Goal: Transaction & Acquisition: Purchase product/service

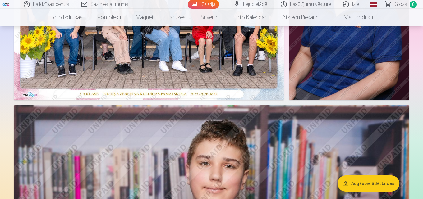
scroll to position [156, 0]
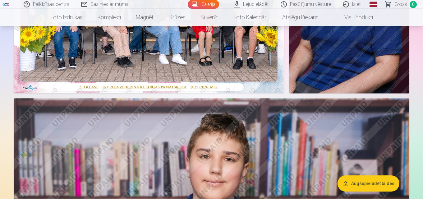
click at [369, 187] on button "Augšupielādēt bildes" at bounding box center [369, 184] width 62 height 16
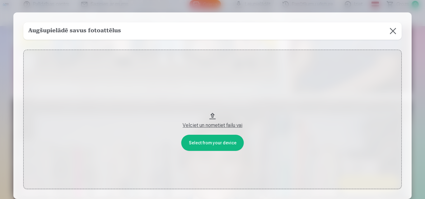
click at [213, 125] on div "Velciet un nometiet failu vai" at bounding box center [213, 125] width 366 height 7
drag, startPoint x: 394, startPoint y: 33, endPoint x: 371, endPoint y: 44, distance: 24.8
click at [394, 33] on button at bounding box center [392, 30] width 17 height 17
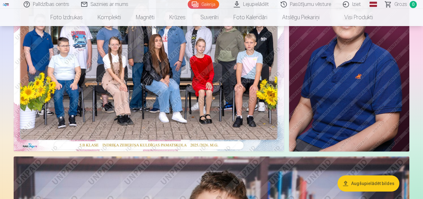
scroll to position [93, 0]
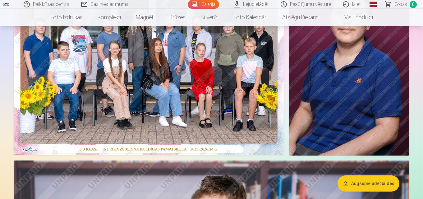
click at [168, 84] on img at bounding box center [149, 65] width 271 height 180
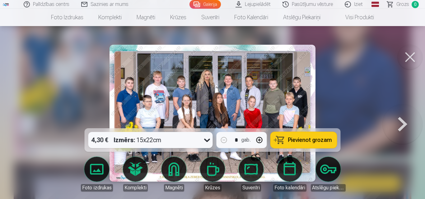
click at [322, 142] on span "Pievienot grozam" at bounding box center [310, 140] width 44 height 6
click at [406, 122] on button at bounding box center [403, 114] width 40 height 18
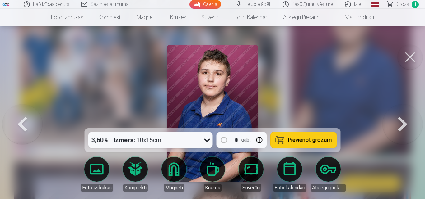
click at [401, 122] on button at bounding box center [403, 114] width 40 height 18
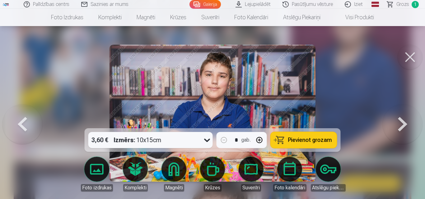
click at [401, 122] on button at bounding box center [403, 114] width 40 height 18
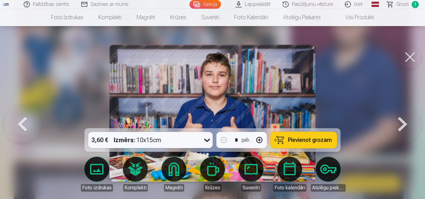
click at [400, 122] on button at bounding box center [403, 114] width 40 height 18
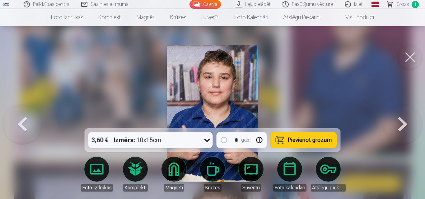
click at [400, 122] on button at bounding box center [403, 114] width 40 height 18
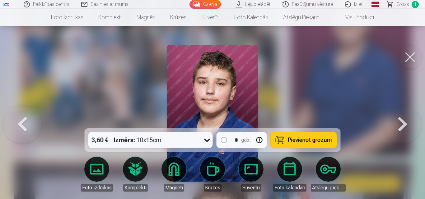
click at [400, 122] on button at bounding box center [403, 114] width 40 height 18
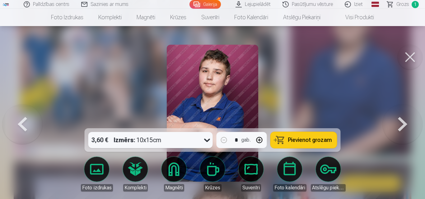
click at [322, 142] on span "Pievienot grozam" at bounding box center [310, 140] width 44 height 6
click at [402, 122] on button at bounding box center [403, 114] width 40 height 18
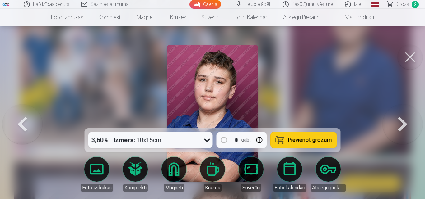
click at [400, 122] on button at bounding box center [403, 114] width 40 height 18
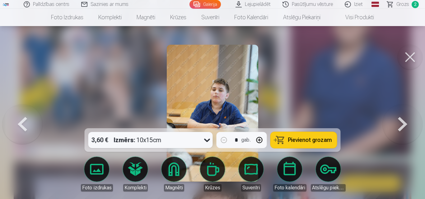
click at [399, 122] on button at bounding box center [403, 114] width 40 height 18
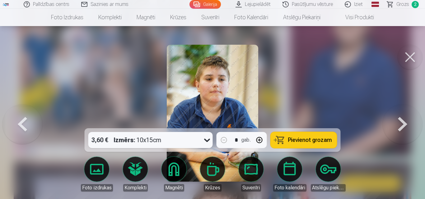
click at [399, 122] on button at bounding box center [403, 114] width 40 height 18
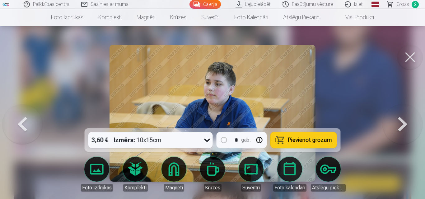
click at [323, 143] on span "Pievienot grozam" at bounding box center [310, 140] width 44 height 6
click at [403, 122] on button at bounding box center [403, 114] width 40 height 18
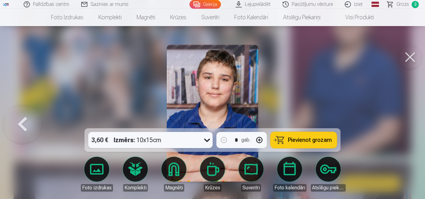
drag, startPoint x: 408, startPoint y: 57, endPoint x: 334, endPoint y: 105, distance: 88.1
click at [409, 57] on button at bounding box center [410, 57] width 25 height 25
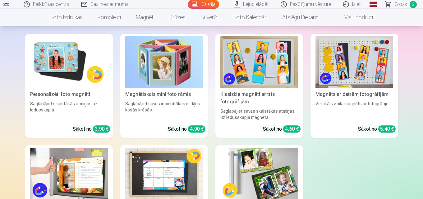
scroll to position [1742, 0]
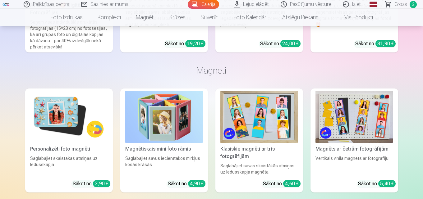
click at [60, 116] on img at bounding box center [69, 117] width 78 height 52
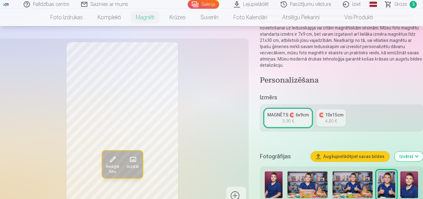
scroll to position [93, 0]
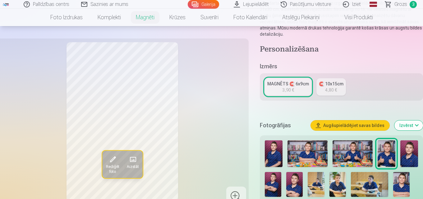
click at [273, 188] on img at bounding box center [273, 184] width 16 height 25
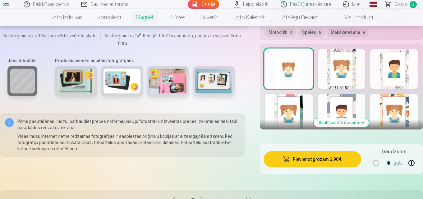
scroll to position [311, 0]
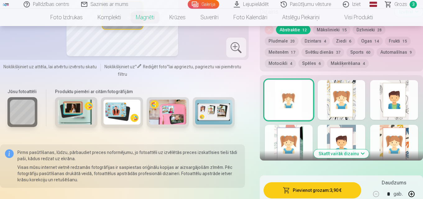
click at [363, 150] on button "Skatīt vairāk dizainu" at bounding box center [341, 154] width 55 height 9
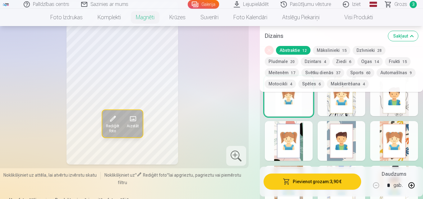
scroll to position [249, 0]
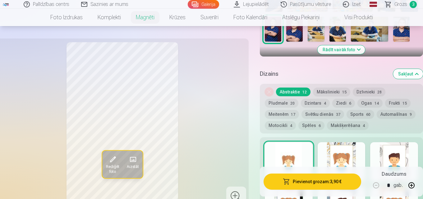
click at [219, 120] on div "Rediģēt foto Aizstāt" at bounding box center [122, 123] width 245 height 163
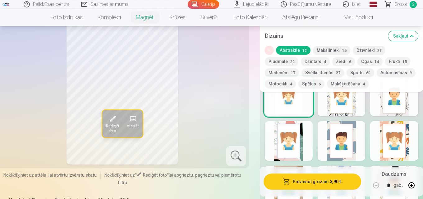
scroll to position [373, 0]
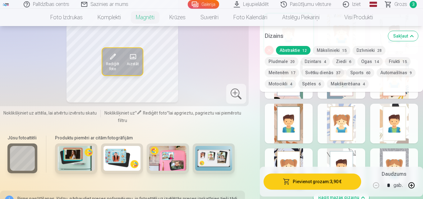
click at [357, 151] on div at bounding box center [342, 169] width 48 height 40
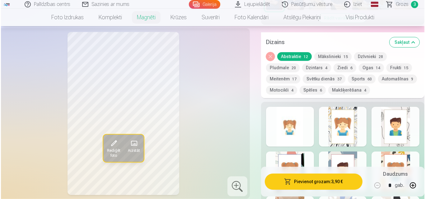
scroll to position [311, 0]
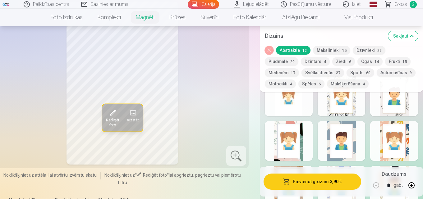
click at [315, 183] on button "Pievienot grozam : 3,90 €" at bounding box center [313, 182] width 98 height 16
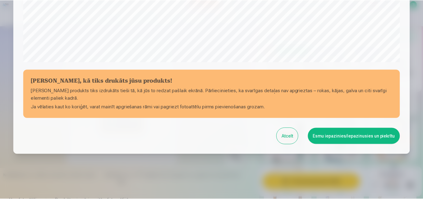
scroll to position [249, 0]
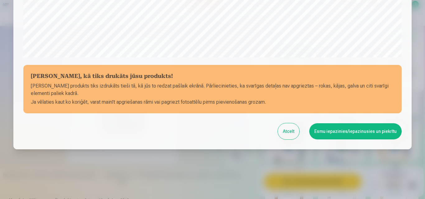
click at [348, 133] on button "Esmu iepazinies/iepazinusies un piekrītu" at bounding box center [355, 131] width 92 height 16
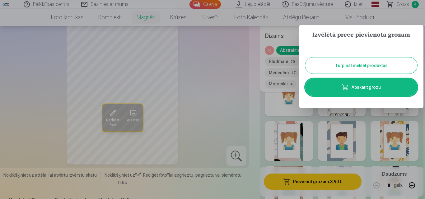
click at [375, 90] on link "Apskatīt grozu" at bounding box center [361, 87] width 112 height 17
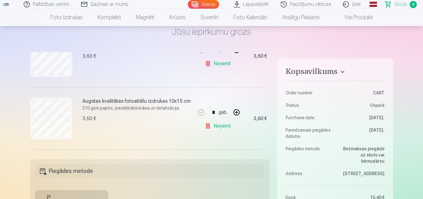
scroll to position [134, 0]
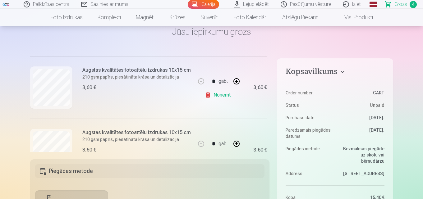
click at [234, 80] on button "button" at bounding box center [236, 81] width 15 height 15
click at [200, 80] on button "button" at bounding box center [201, 81] width 15 height 15
type input "*"
click at [216, 95] on link "Noņemt" at bounding box center [219, 95] width 28 height 12
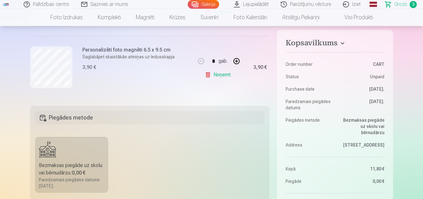
scroll to position [187, 0]
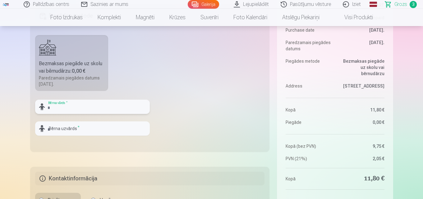
click at [100, 108] on input "text" at bounding box center [92, 107] width 115 height 14
type input "*"
type input "****"
click at [96, 134] on input "text" at bounding box center [92, 129] width 115 height 14
type input "*"
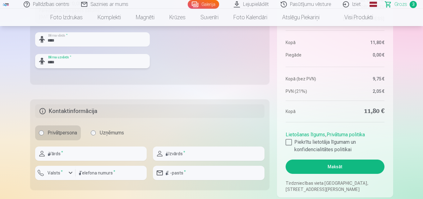
scroll to position [311, 0]
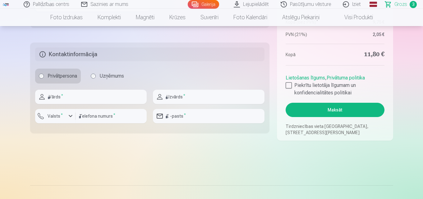
type input "****"
click at [73, 97] on input "text" at bounding box center [91, 97] width 112 height 14
type input "******"
type input "*******"
type input "********"
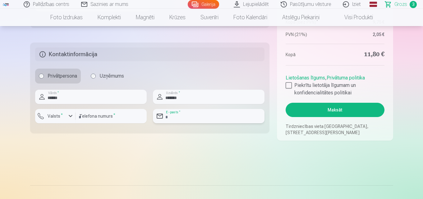
type input "**********"
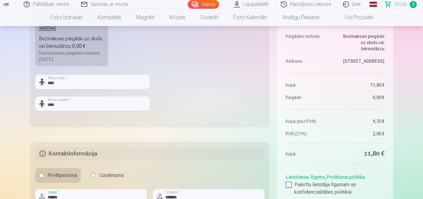
scroll to position [249, 0]
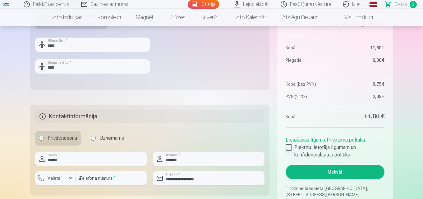
click at [291, 149] on div at bounding box center [289, 148] width 6 height 6
drag, startPoint x: 340, startPoint y: 172, endPoint x: 400, endPoint y: 175, distance: 60.1
click at [341, 172] on button "Maksāt" at bounding box center [335, 172] width 99 height 14
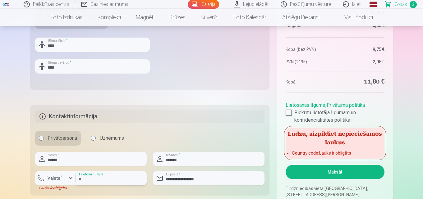
click at [101, 181] on input "********" at bounding box center [111, 178] width 71 height 14
click at [68, 179] on div "button" at bounding box center [70, 178] width 7 height 7
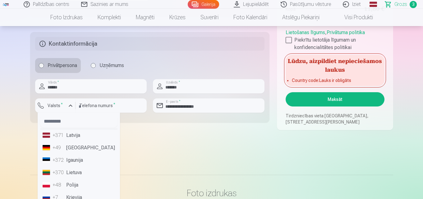
scroll to position [375, 0]
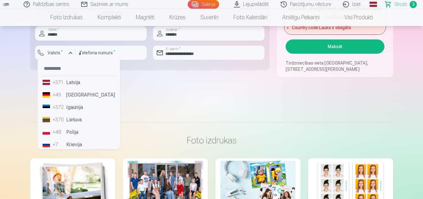
click at [74, 81] on li "+371 Latvija" at bounding box center [78, 83] width 77 height 12
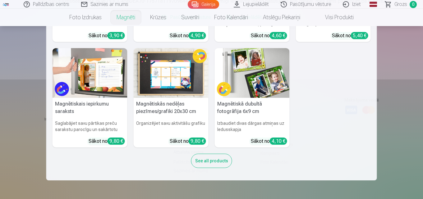
scroll to position [124, 0]
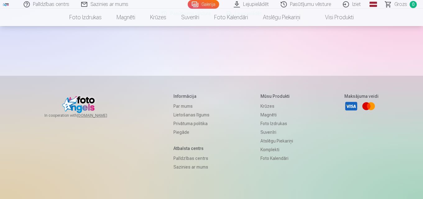
click at [313, 6] on link "Pasūtījumu vēsture" at bounding box center [306, 4] width 62 height 9
